Goal: Find contact information: Find contact information

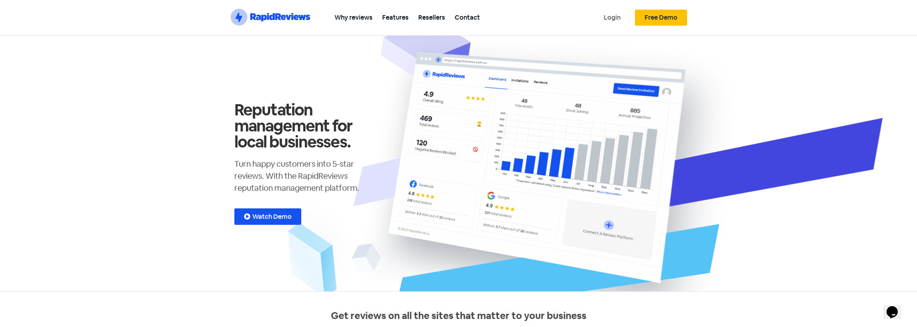
click at [609, 14] on link "Login" at bounding box center [612, 17] width 26 height 18
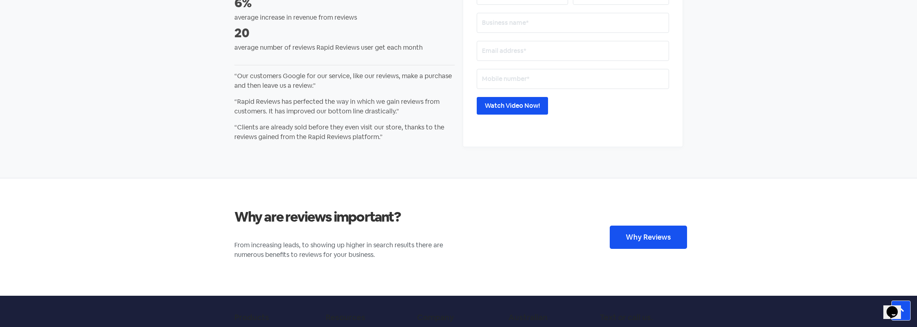
scroll to position [1539, 0]
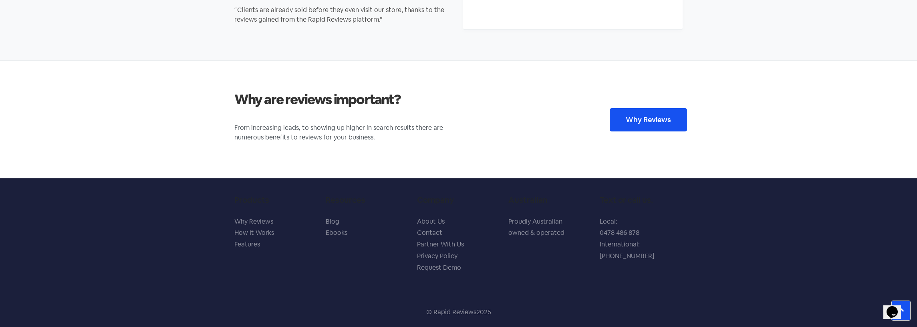
drag, startPoint x: 624, startPoint y: 234, endPoint x: 647, endPoint y: 237, distance: 23.5
click at [624, 234] on p "Local: 0478 486 878 International: +61 478 486 878" at bounding box center [641, 239] width 83 height 46
drag, startPoint x: 661, startPoint y: 238, endPoint x: 598, endPoint y: 238, distance: 63.3
click at [598, 238] on div "Text or call us. Local: 0478 486 878 International: +61 478 486 878" at bounding box center [641, 237] width 91 height 93
click at [893, 310] on icon "Chat widget" at bounding box center [891, 312] width 11 height 12
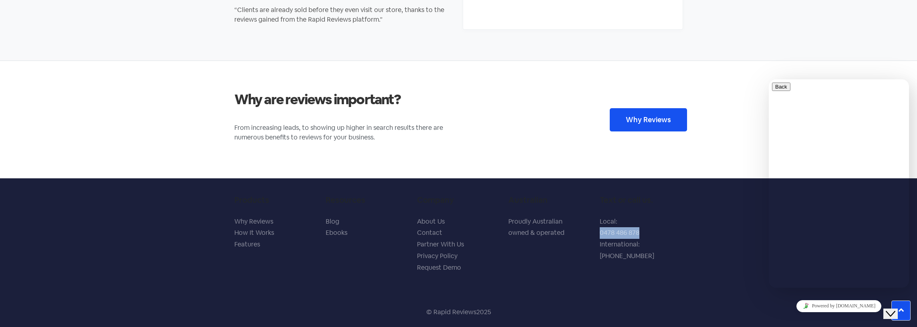
click at [426, 232] on link "Contact" at bounding box center [429, 232] width 25 height 8
click at [436, 234] on link "Contact" at bounding box center [429, 232] width 25 height 8
drag, startPoint x: 894, startPoint y: 311, endPoint x: 884, endPoint y: 303, distance: 12.6
click at [894, 311] on icon "Close Chat This icon closes the chat window." at bounding box center [891, 314] width 10 height 10
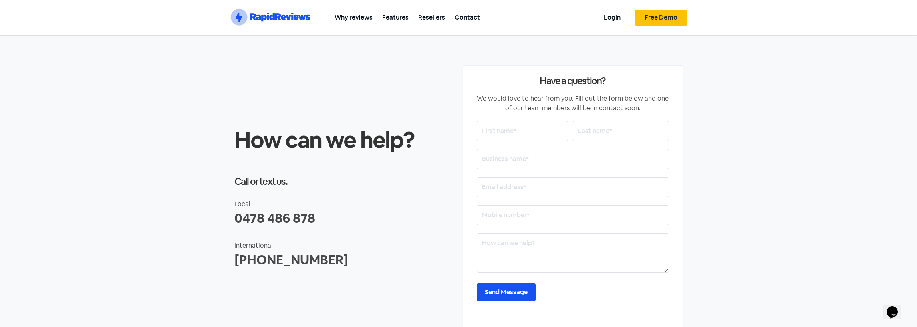
drag, startPoint x: 329, startPoint y: 214, endPoint x: 236, endPoint y: 217, distance: 93.4
click at [229, 215] on section "How can we help? Call or text us. Local 0478 486 878 International +61 478 486 …" at bounding box center [458, 200] width 917 height 328
copy div "0478 486 878"
click at [411, 20] on link "Features" at bounding box center [395, 17] width 36 height 18
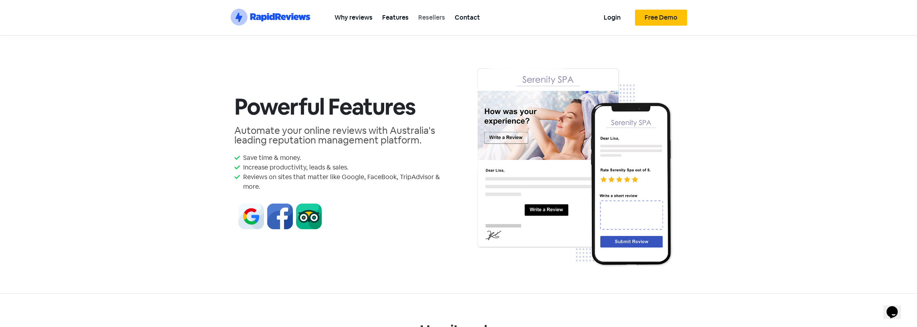
click at [439, 20] on link "Resellers" at bounding box center [431, 17] width 36 height 18
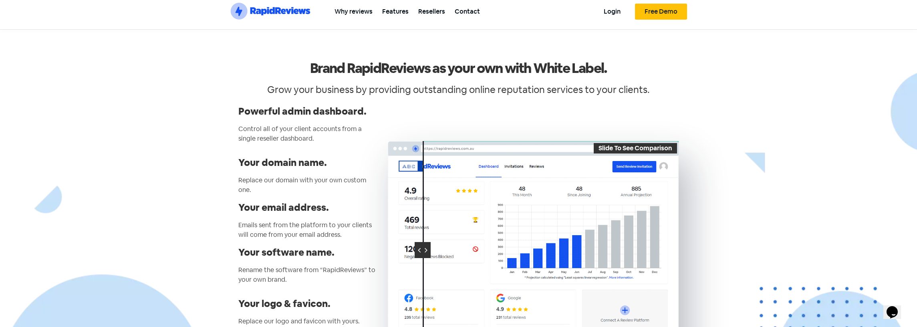
scroll to position [6, 0]
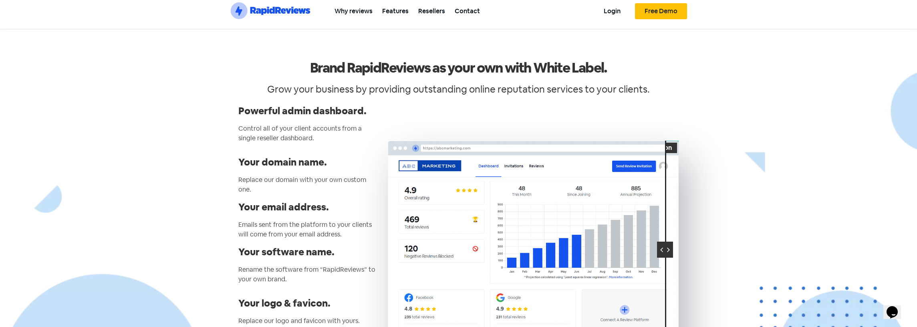
drag, startPoint x: 423, startPoint y: 241, endPoint x: 703, endPoint y: 203, distance: 282.1
click at [671, 220] on div at bounding box center [665, 250] width 16 height 218
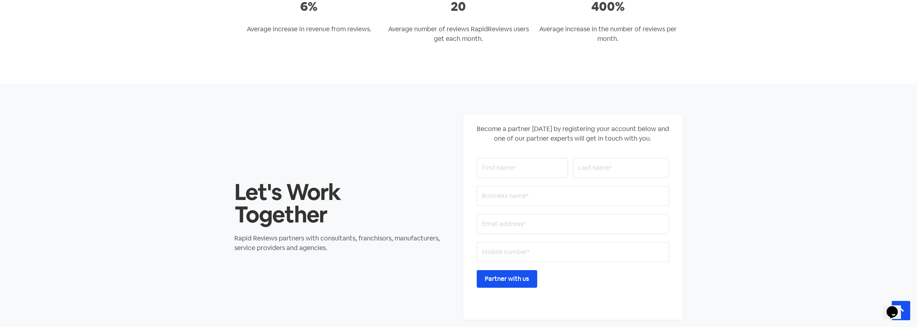
scroll to position [1052, 0]
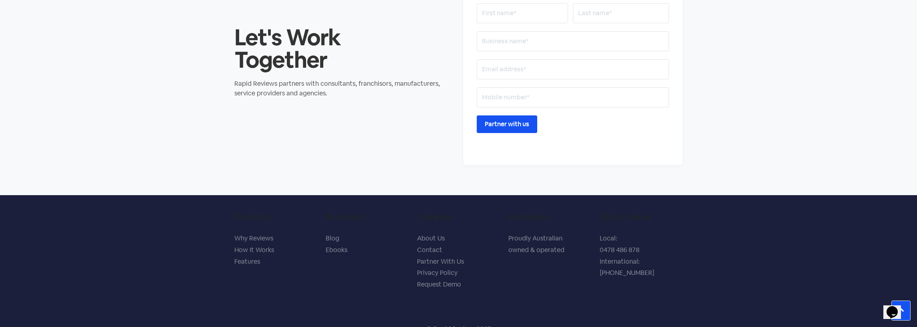
click at [892, 308] on icon "Chat widget" at bounding box center [891, 312] width 11 height 12
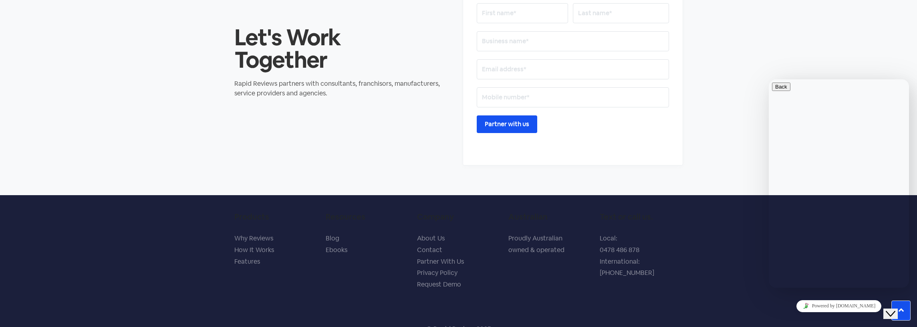
click at [711, 244] on section "Products Why Reviews How It Works Features Resources Blog Ebooks Company About …" at bounding box center [458, 254] width 917 height 119
click at [429, 246] on link "Contact" at bounding box center [429, 250] width 25 height 8
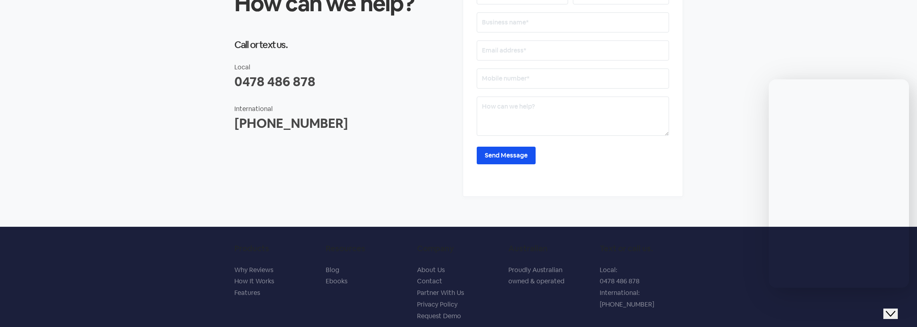
scroll to position [185, 0]
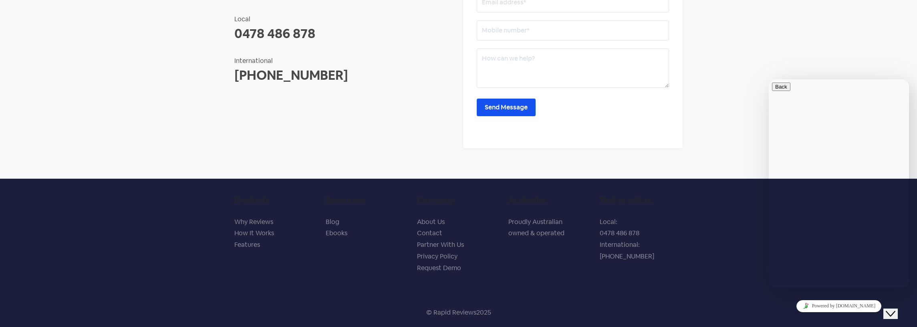
click at [892, 308] on button "Close Chat This icon closes the chat window." at bounding box center [890, 313] width 14 height 10
